Goal: Find specific page/section: Find specific page/section

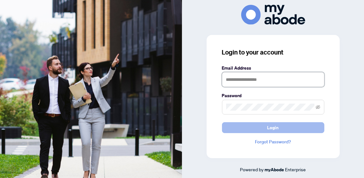
type input "**********"
click at [272, 125] on span "Login" at bounding box center [274, 127] width 12 height 10
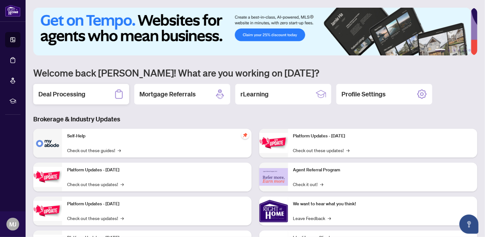
click at [53, 92] on h2 "Deal Processing" at bounding box center [61, 94] width 47 height 9
